Goal: Browse casually

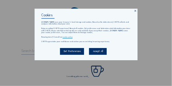
drag, startPoint x: 137, startPoint y: 10, endPoint x: 125, endPoint y: 13, distance: 11.6
click at [136, 10] on icon at bounding box center [135, 11] width 3 height 3
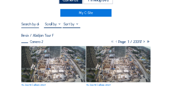
scroll to position [27, 0]
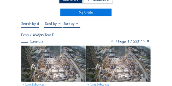
click at [60, 64] on img at bounding box center [53, 64] width 64 height 36
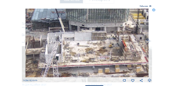
drag, startPoint x: 120, startPoint y: 59, endPoint x: 63, endPoint y: 23, distance: 67.9
click at [62, 21] on img at bounding box center [86, 43] width 123 height 69
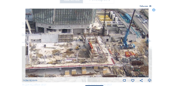
drag, startPoint x: 88, startPoint y: 25, endPoint x: 85, endPoint y: 42, distance: 17.0
click at [85, 42] on img at bounding box center [86, 43] width 123 height 69
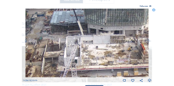
drag, startPoint x: 85, startPoint y: 50, endPoint x: 135, endPoint y: 51, distance: 49.1
click at [135, 51] on img at bounding box center [86, 43] width 123 height 69
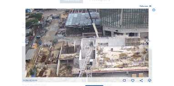
drag, startPoint x: 72, startPoint y: 44, endPoint x: 86, endPoint y: 46, distance: 14.7
click at [86, 46] on img at bounding box center [86, 43] width 123 height 69
click at [152, 11] on icon at bounding box center [153, 10] width 3 height 3
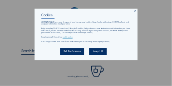
click at [135, 12] on icon at bounding box center [135, 11] width 3 height 3
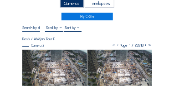
scroll to position [27, 0]
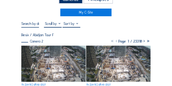
click at [57, 60] on img at bounding box center [53, 64] width 64 height 36
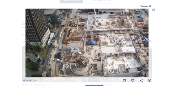
drag, startPoint x: 84, startPoint y: 28, endPoint x: 101, endPoint y: 27, distance: 17.3
click at [101, 27] on img at bounding box center [86, 43] width 123 height 69
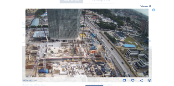
drag, startPoint x: 119, startPoint y: 60, endPoint x: 45, endPoint y: 88, distance: 78.4
